Goal: Participate in discussion

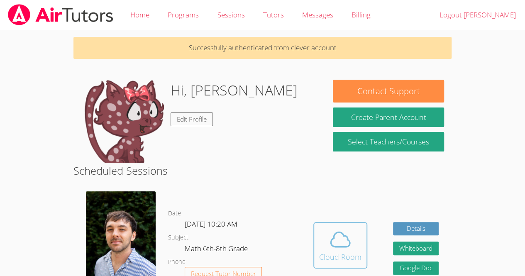
click at [350, 247] on icon at bounding box center [340, 239] width 23 height 23
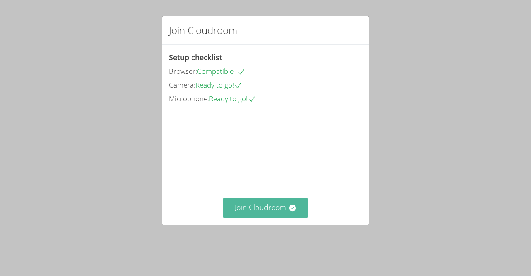
click at [284, 211] on button "Join Cloudroom" at bounding box center [265, 208] width 85 height 20
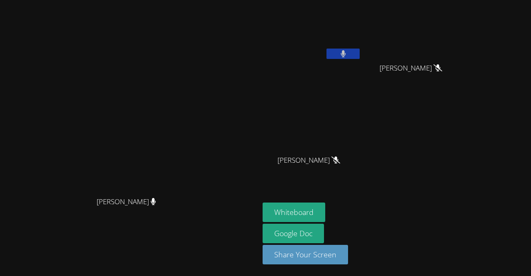
click at [346, 54] on icon at bounding box center [343, 53] width 5 height 7
click at [348, 50] on icon at bounding box center [343, 53] width 9 height 7
click at [360, 49] on button at bounding box center [343, 54] width 33 height 10
drag, startPoint x: 365, startPoint y: 147, endPoint x: 233, endPoint y: 235, distance: 159.5
click at [233, 226] on div "[PERSON_NAME]" at bounding box center [129, 209] width 253 height 33
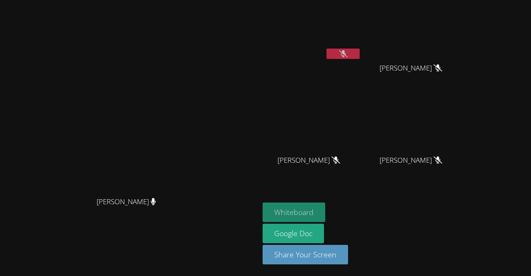
click at [273, 210] on button "Whiteboard" at bounding box center [294, 213] width 63 height 20
click at [360, 51] on button at bounding box center [343, 54] width 33 height 10
click at [360, 52] on button at bounding box center [343, 54] width 33 height 10
click at [348, 54] on icon at bounding box center [343, 53] width 9 height 7
click at [360, 51] on button at bounding box center [343, 54] width 33 height 10
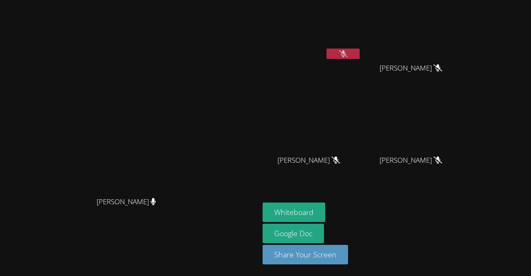
click at [348, 50] on icon at bounding box center [343, 53] width 9 height 7
click at [362, 44] on video at bounding box center [312, 31] width 99 height 56
click at [360, 56] on button at bounding box center [343, 54] width 33 height 10
click at [348, 52] on icon at bounding box center [343, 53] width 9 height 7
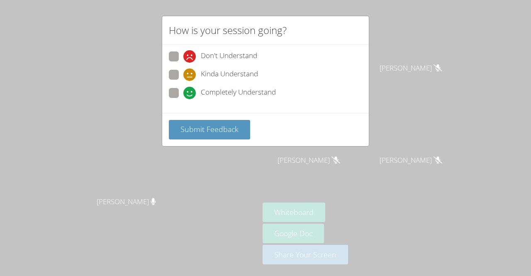
click at [206, 95] on span "Completely Understand" at bounding box center [238, 93] width 75 height 12
click at [191, 95] on input "Completely Understand" at bounding box center [186, 91] width 7 height 7
radio input "true"
click at [180, 73] on label "Kinda Understand" at bounding box center [213, 75] width 89 height 11
click at [183, 73] on input "Kinda Understand" at bounding box center [186, 73] width 7 height 7
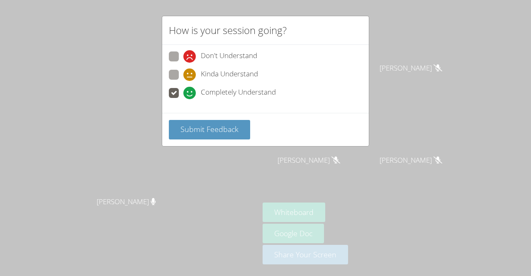
radio input "true"
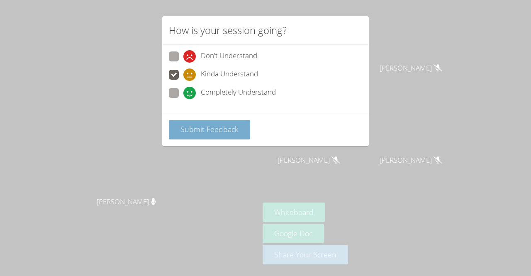
click at [203, 127] on span "Submit Feedback" at bounding box center [210, 129] width 58 height 10
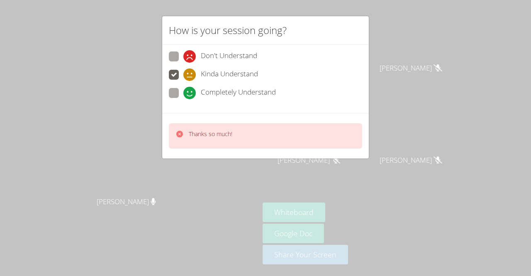
click at [386, 55] on div "How is your session going? Don't Understand Kinda Understand Completely Underst…" at bounding box center [265, 138] width 531 height 276
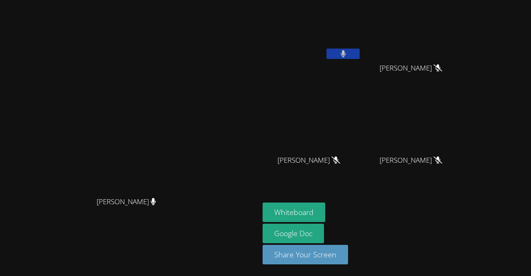
click at [360, 54] on button at bounding box center [343, 54] width 33 height 10
click at [348, 53] on icon at bounding box center [343, 53] width 9 height 7
click at [360, 56] on button at bounding box center [343, 54] width 33 height 10
click at [360, 54] on button at bounding box center [343, 54] width 33 height 10
click at [360, 55] on button at bounding box center [343, 54] width 33 height 10
